Goal: Task Accomplishment & Management: Use online tool/utility

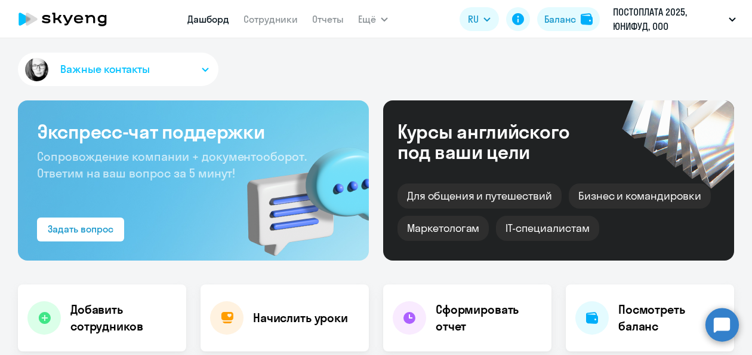
select select "30"
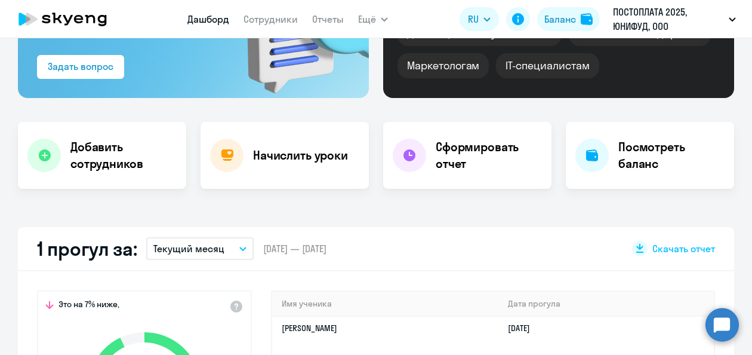
scroll to position [179, 0]
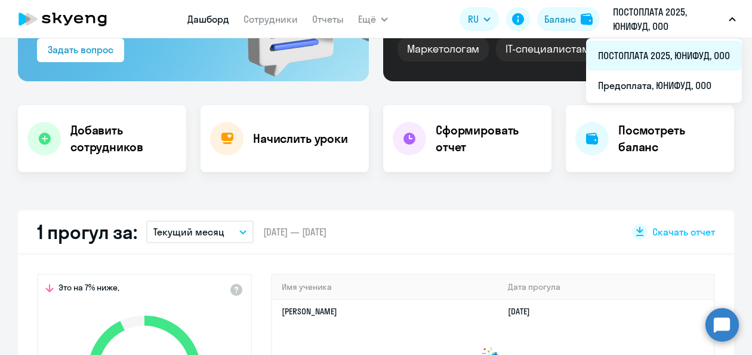
click at [650, 56] on li "ПОСТОПЛАТА 2025, ЮНИФУД, ООО" at bounding box center [664, 56] width 156 height 30
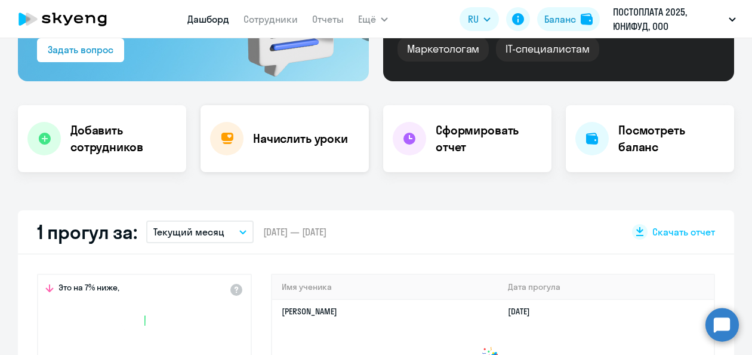
select select "30"
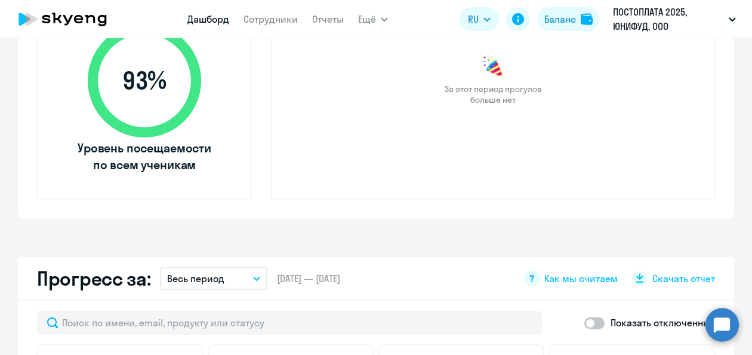
scroll to position [470, 0]
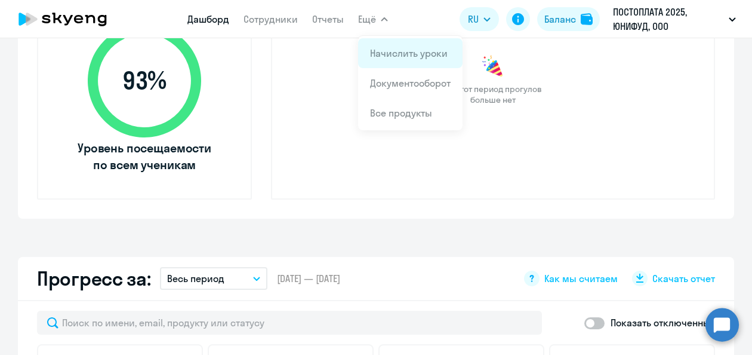
click at [416, 59] on link "Начислить уроки" at bounding box center [409, 53] width 78 height 12
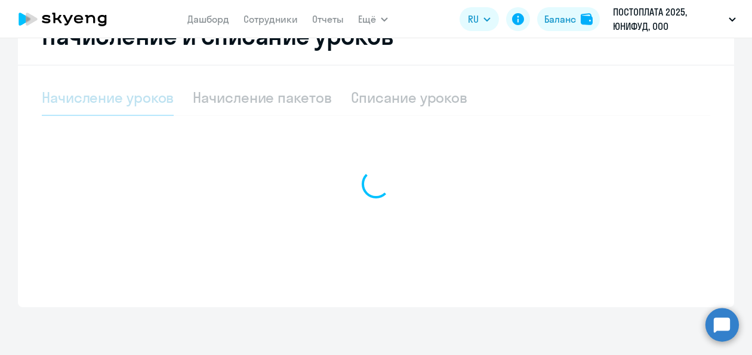
select select "10"
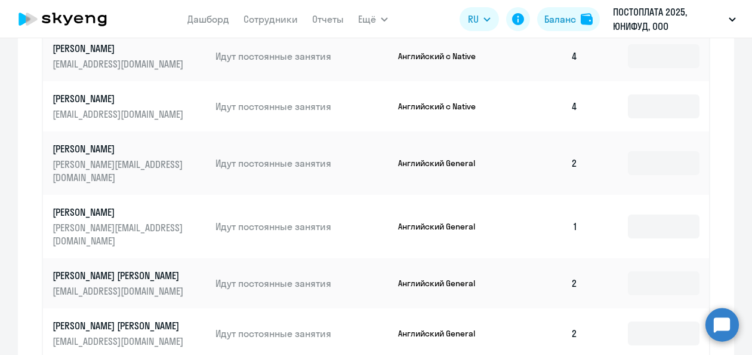
scroll to position [709, 0]
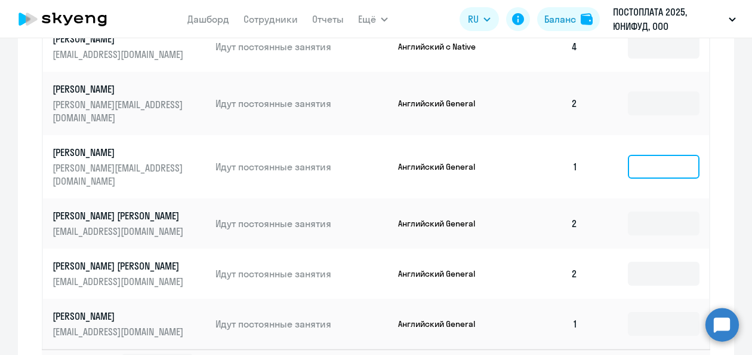
click at [655, 155] on input at bounding box center [664, 167] width 72 height 24
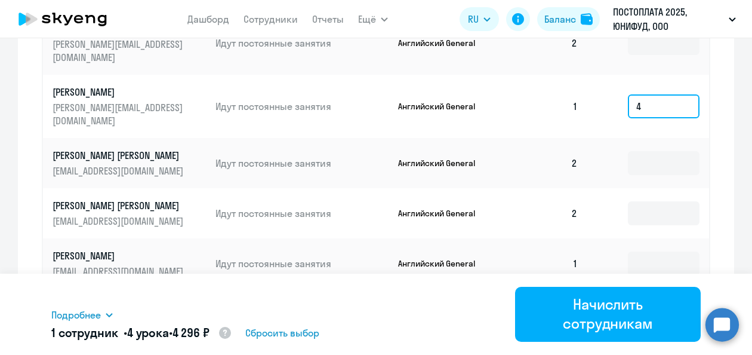
scroll to position [777, 0]
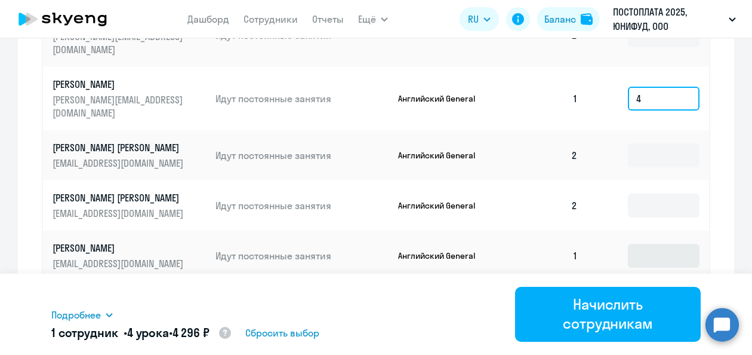
type input "4"
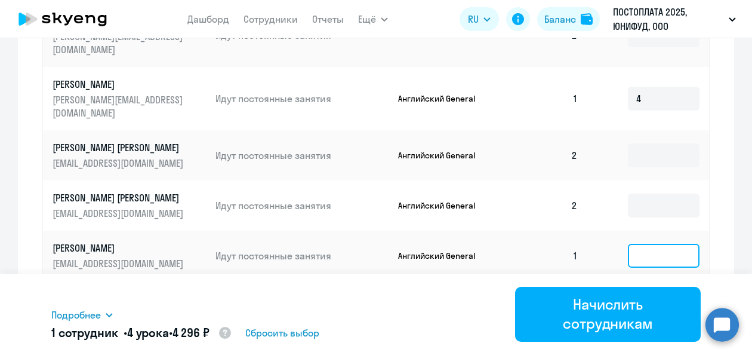
click at [652, 244] on input at bounding box center [664, 256] width 72 height 24
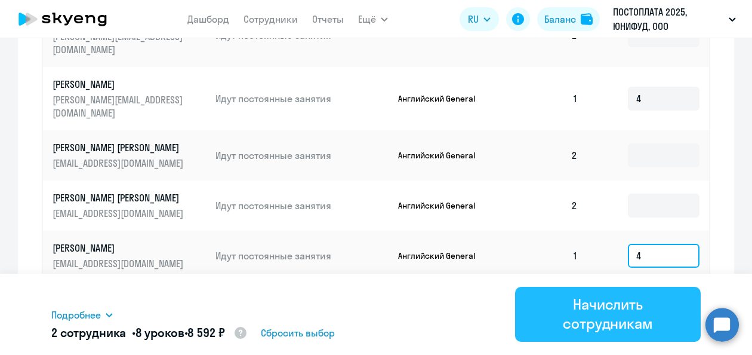
type input "4"
click at [591, 313] on div "Начислить сотрудникам" at bounding box center [608, 313] width 152 height 38
